Goal: Register for event/course

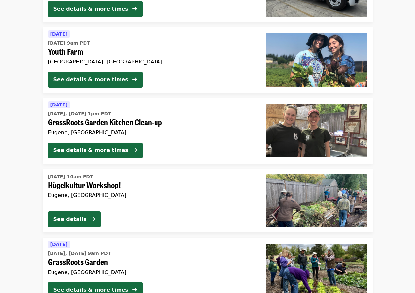
scroll to position [694, 0]
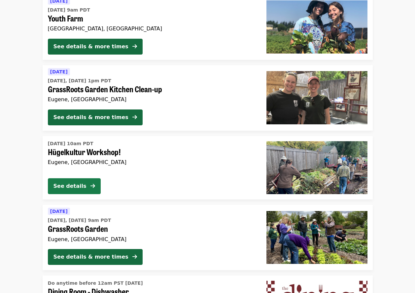
click at [69, 182] on div "See details" at bounding box center [70, 186] width 33 height 8
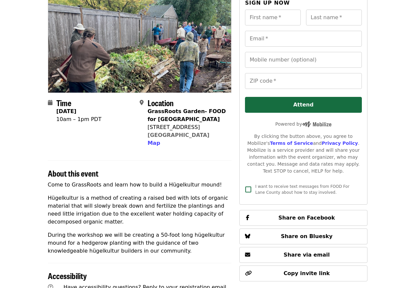
scroll to position [33, 0]
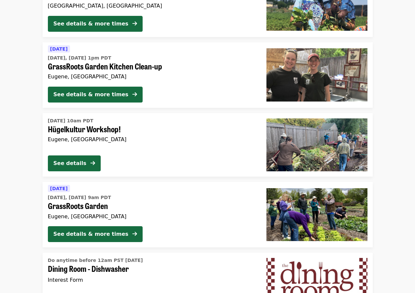
scroll to position [750, 0]
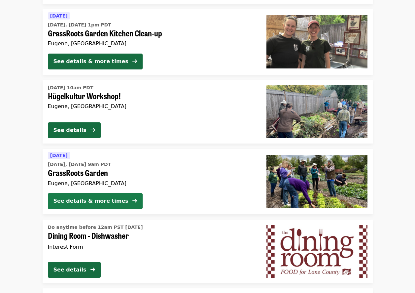
click at [120, 196] on button "See details & more times" at bounding box center [95, 201] width 95 height 16
